Goal: Entertainment & Leisure: Consume media (video, audio)

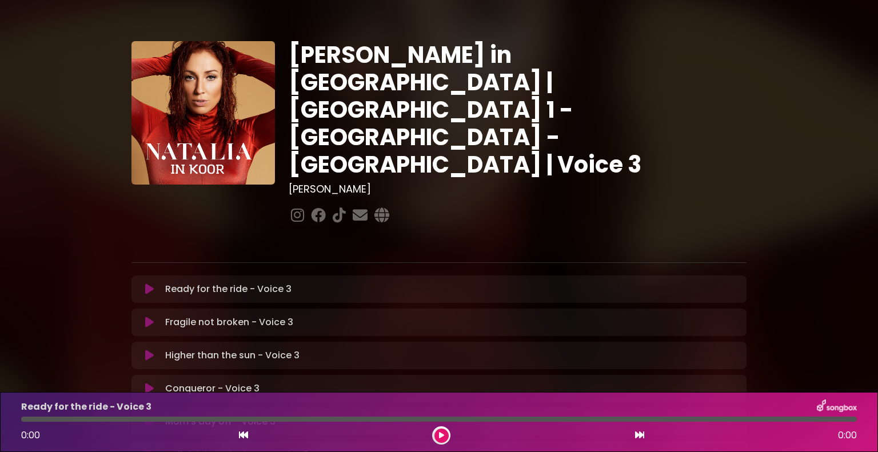
click at [151, 283] on icon at bounding box center [149, 288] width 9 height 11
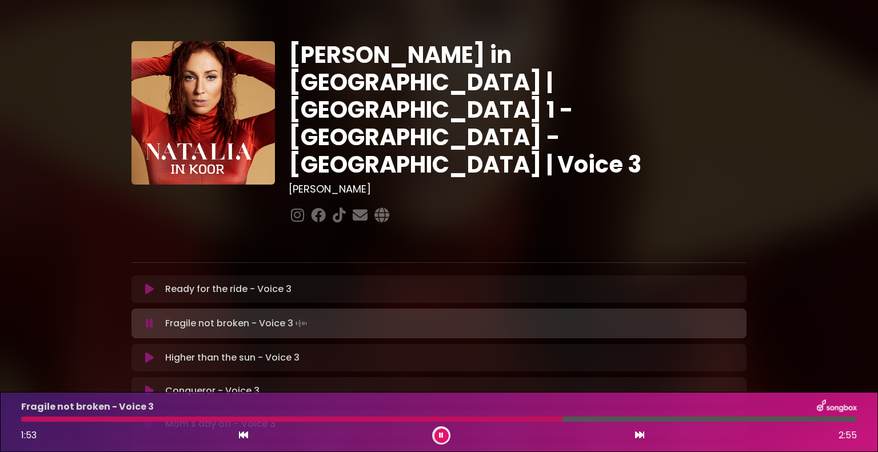
click at [19, 419] on div at bounding box center [438, 419] width 849 height 5
click at [22, 418] on div at bounding box center [294, 419] width 546 height 5
click at [403, 418] on div at bounding box center [248, 419] width 454 height 5
click at [390, 418] on div at bounding box center [271, 419] width 500 height 5
click at [21, 418] on div at bounding box center [248, 419] width 455 height 5
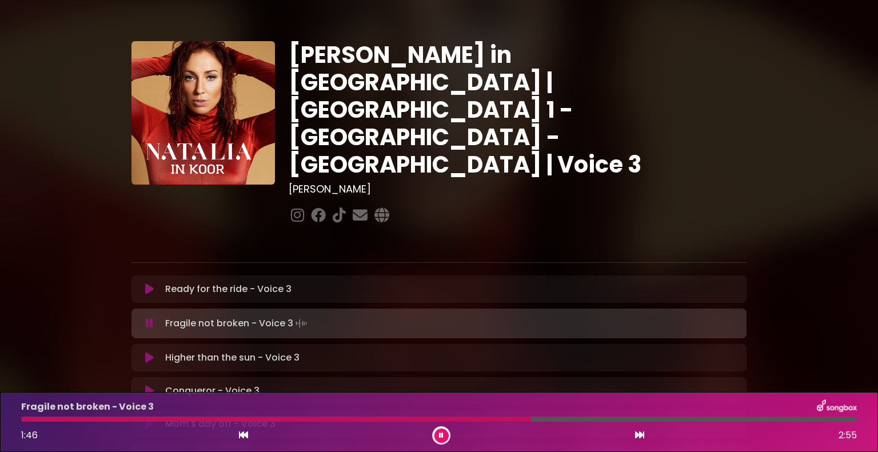
click at [21, 420] on div at bounding box center [276, 419] width 510 height 5
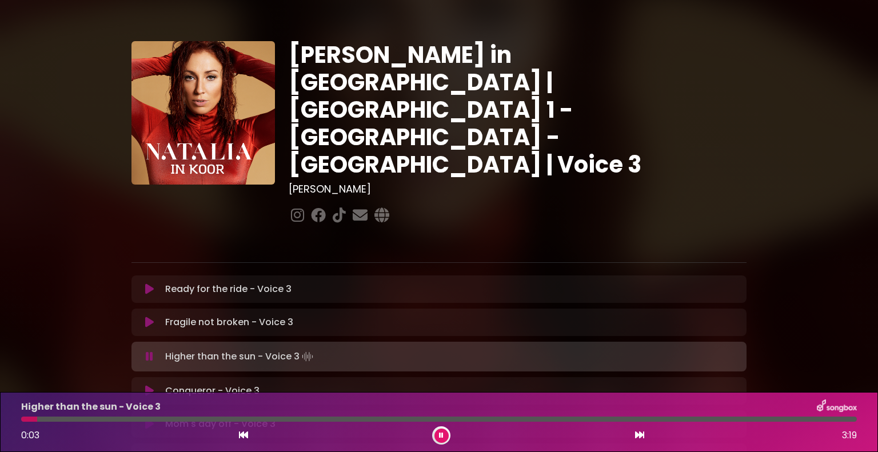
click at [146, 351] on icon at bounding box center [149, 356] width 7 height 11
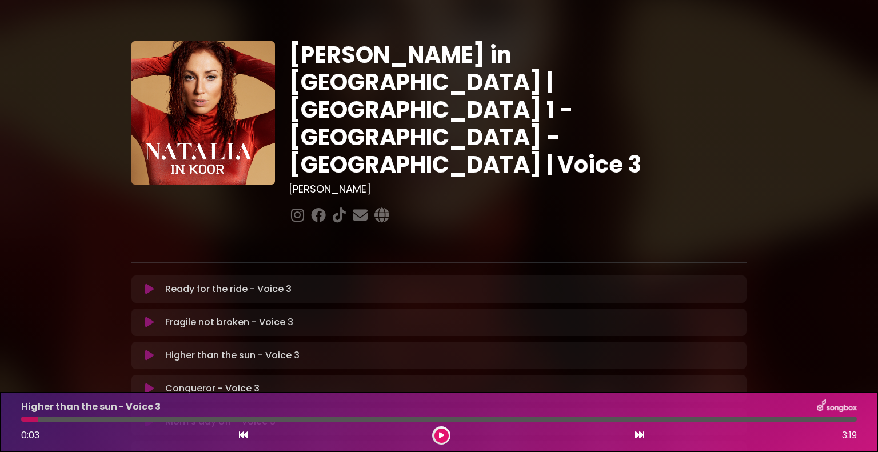
click at [146, 317] on icon at bounding box center [149, 322] width 9 height 11
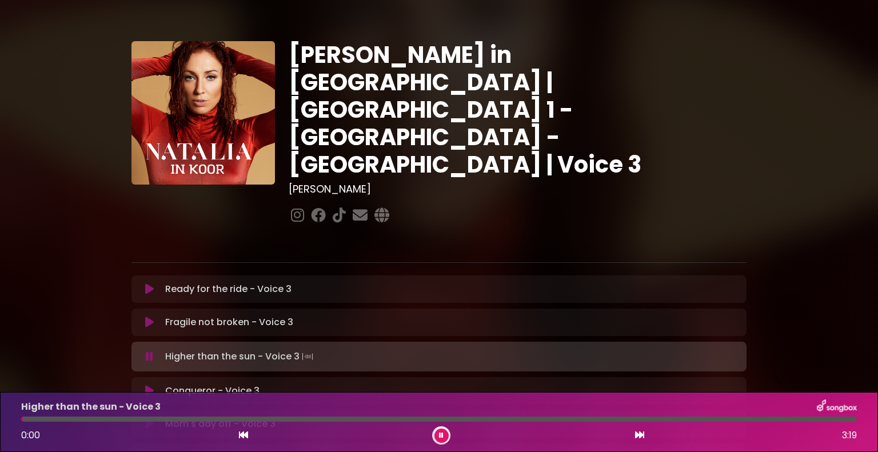
click at [147, 351] on icon at bounding box center [149, 356] width 7 height 11
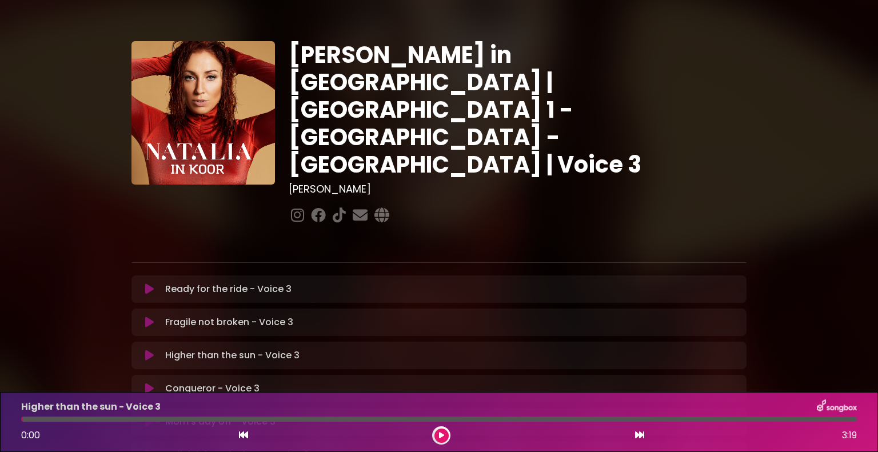
click at [147, 317] on icon at bounding box center [149, 322] width 9 height 11
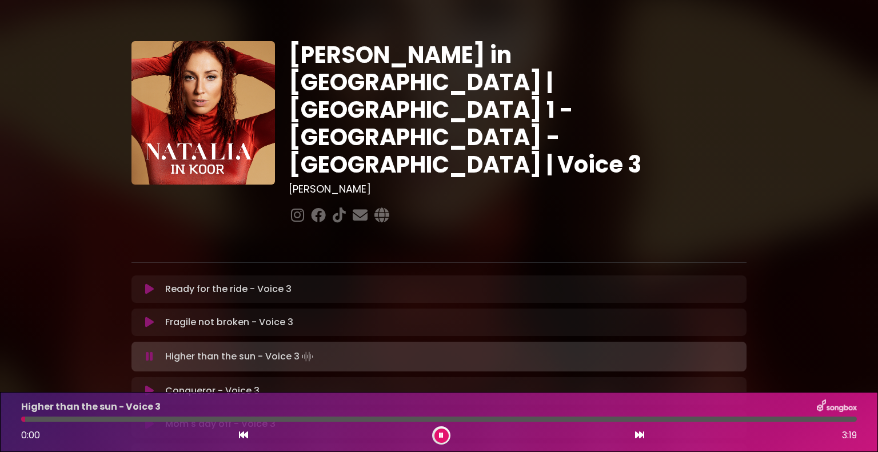
click at [25, 417] on div at bounding box center [23, 419] width 4 height 5
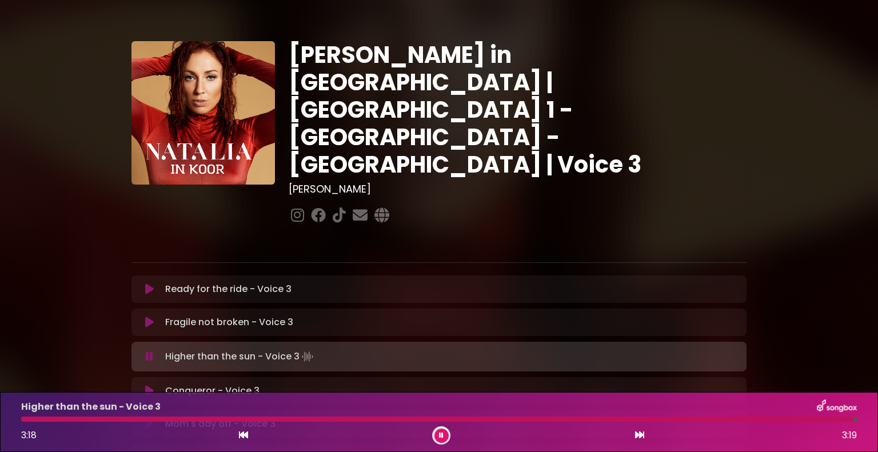
click at [151, 351] on icon at bounding box center [149, 356] width 7 height 11
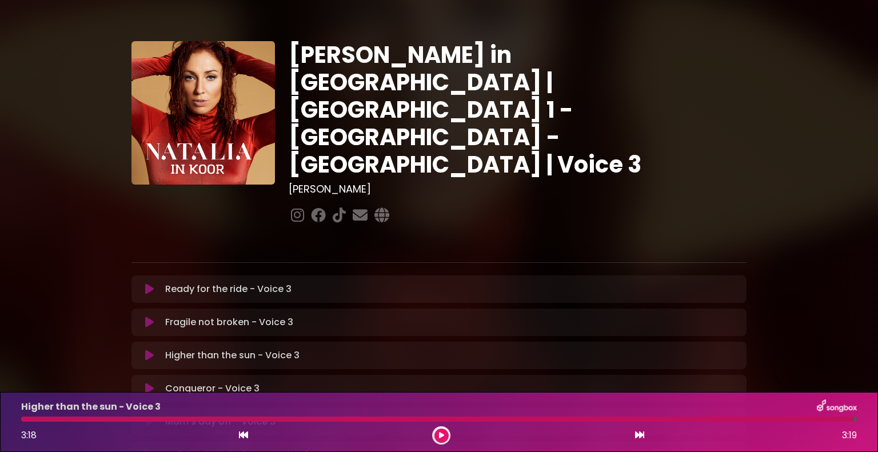
click at [152, 350] on icon at bounding box center [149, 355] width 9 height 11
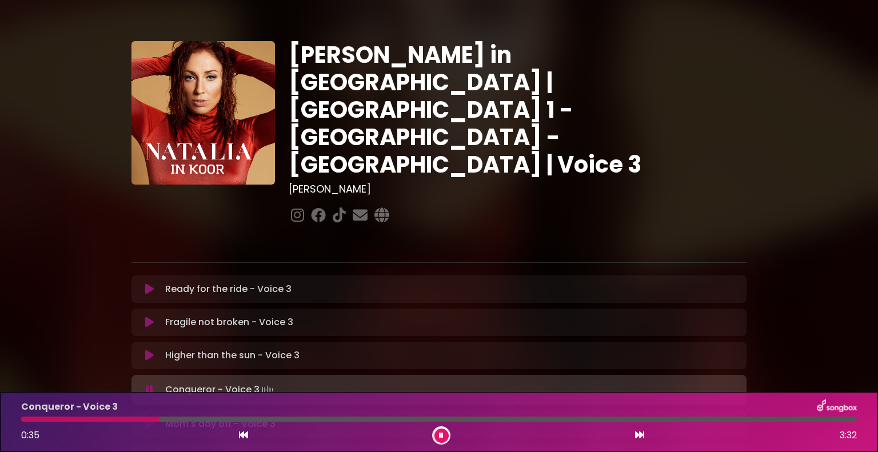
click at [147, 384] on icon at bounding box center [149, 389] width 7 height 11
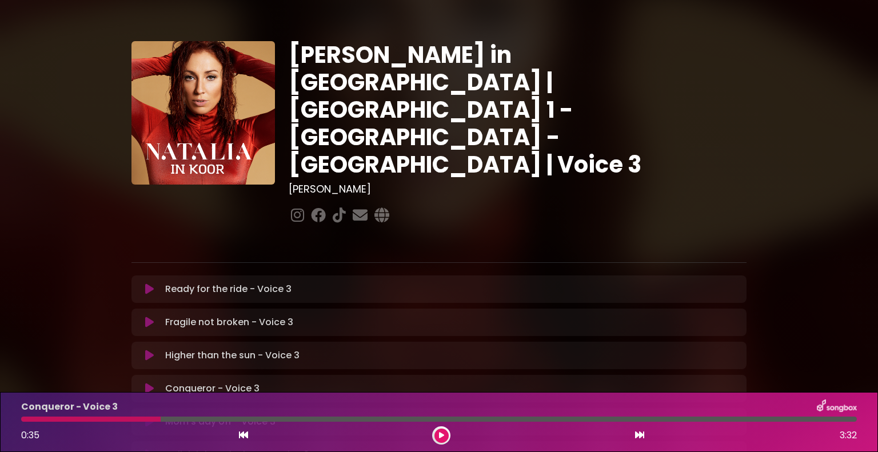
click at [146, 350] on icon at bounding box center [149, 355] width 9 height 11
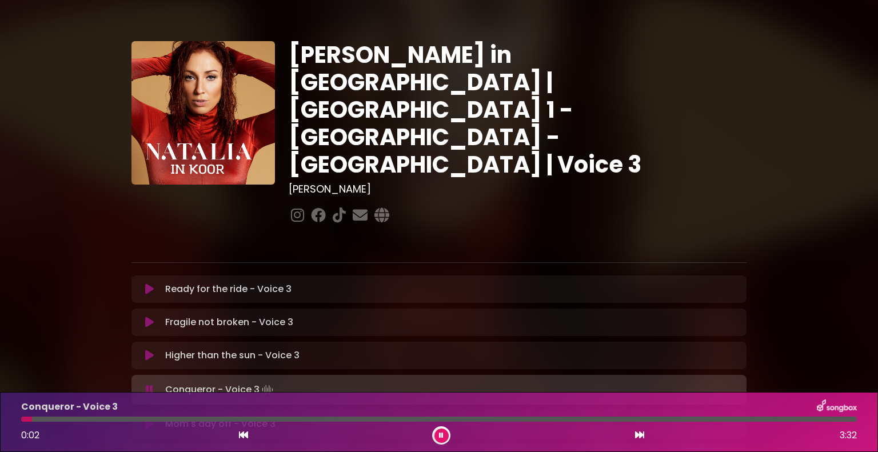
click at [152, 384] on icon at bounding box center [149, 389] width 7 height 11
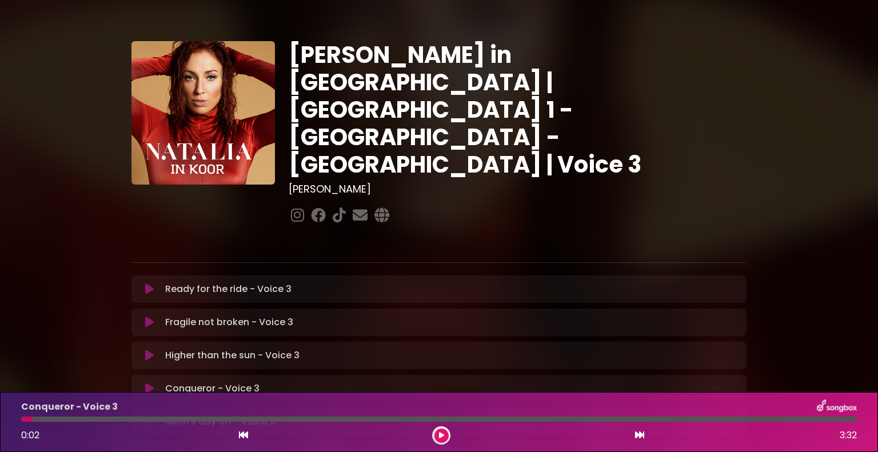
click at [149, 350] on icon at bounding box center [149, 355] width 9 height 11
drag, startPoint x: 151, startPoint y: 382, endPoint x: 153, endPoint y: 375, distance: 7.2
click at [152, 417] on icon at bounding box center [149, 422] width 7 height 11
click at [150, 383] on icon at bounding box center [149, 388] width 9 height 11
click at [151, 417] on icon at bounding box center [149, 422] width 7 height 11
